Goal: Information Seeking & Learning: Learn about a topic

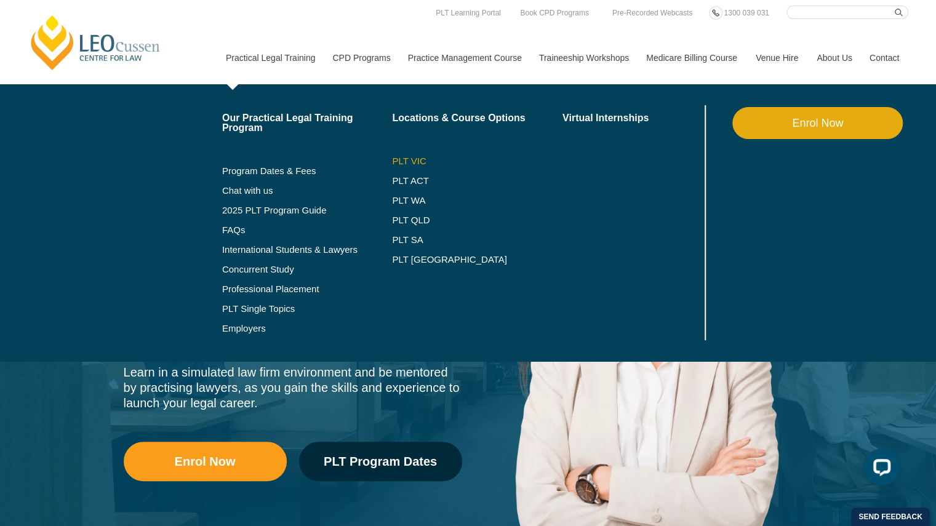
click at [405, 157] on link "PLT VIC" at bounding box center [477, 161] width 170 height 10
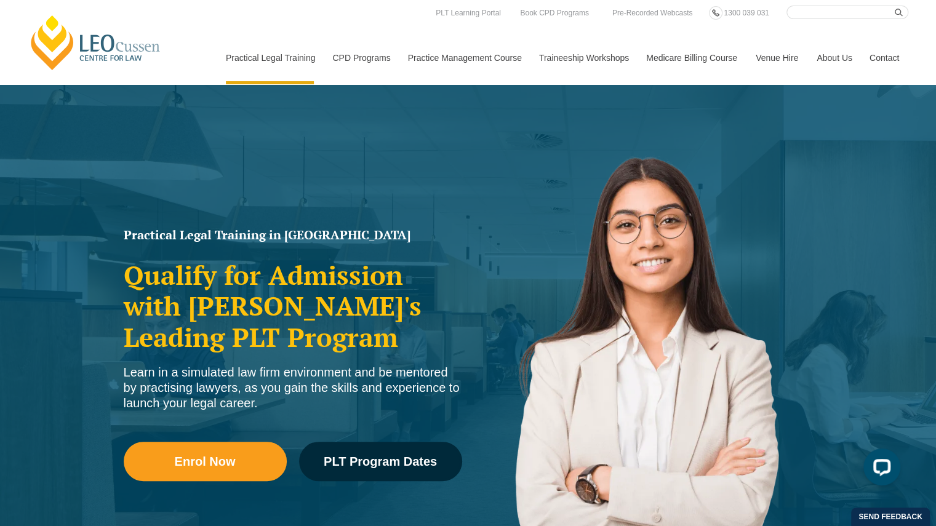
click at [404, 163] on div "Practical Legal Training in Victoria Qualify for Admission with Victoria's Lead…" at bounding box center [468, 355] width 936 height 542
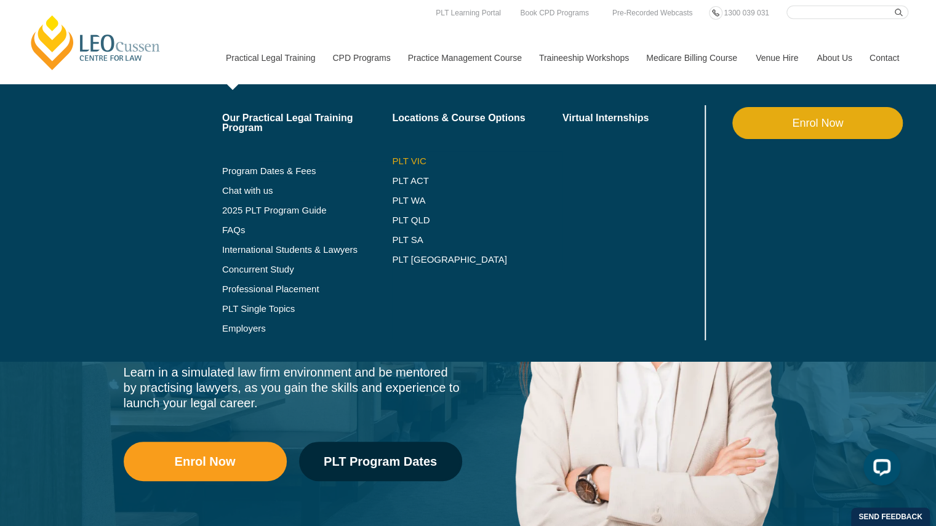
click at [409, 158] on link "PLT VIC" at bounding box center [477, 161] width 170 height 10
